Goal: Find specific fact: Find contact information

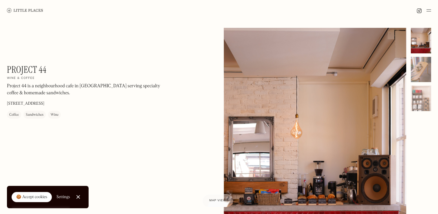
drag, startPoint x: 72, startPoint y: 102, endPoint x: 60, endPoint y: 102, distance: 11.3
click at [60, 102] on div "Project 44 On Our Radar Wine & coffee Project 44 is a neighbourhood cafe in [GE…" at bounding box center [85, 91] width 156 height 54
click at [72, 102] on div "Project 44 On Our Radar Wine & coffee Project 44 is a neighbourhood cafe in [GE…" at bounding box center [85, 91] width 156 height 54
click at [68, 104] on div "Project 44 On Our Radar Wine & coffee Project 44 is a neighbourhood cafe in [GE…" at bounding box center [85, 91] width 156 height 54
drag, startPoint x: 68, startPoint y: 104, endPoint x: 54, endPoint y: 104, distance: 14.5
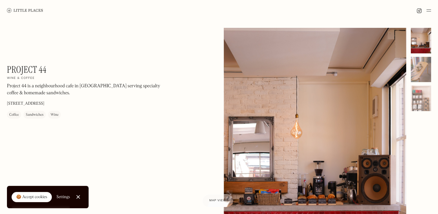
click at [54, 104] on div "Project 44 On Our Radar Wine & coffee Project 44 is a neighbourhood cafe in [GE…" at bounding box center [85, 91] width 156 height 54
copy p "EC2A 3QP"
drag, startPoint x: 33, startPoint y: 104, endPoint x: 7, endPoint y: 103, distance: 26.1
click at [7, 103] on p "[STREET_ADDRESS]" at bounding box center [25, 104] width 37 height 6
drag, startPoint x: 7, startPoint y: 103, endPoint x: 11, endPoint y: 104, distance: 4.1
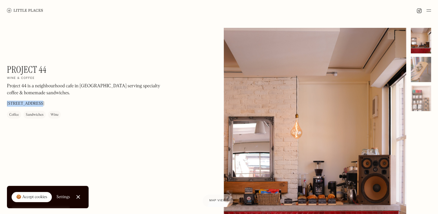
copy p "[STREET_ADDRESS]"
click at [428, 10] on img at bounding box center [428, 10] width 5 height 7
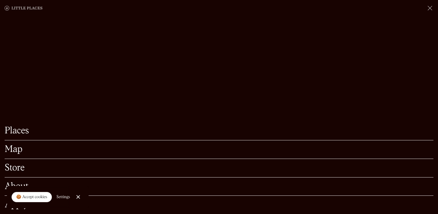
scroll to position [145, 0]
click at [79, 198] on link "Close Cookie Popup" at bounding box center [78, 197] width 12 height 12
